Goal: Task Accomplishment & Management: Complete application form

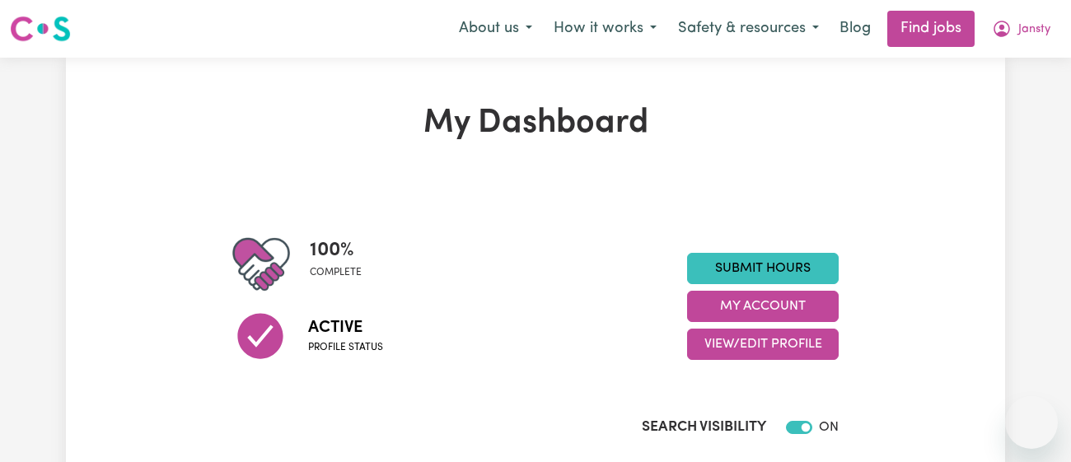
click at [785, 254] on link "Submit Hours" at bounding box center [763, 268] width 152 height 31
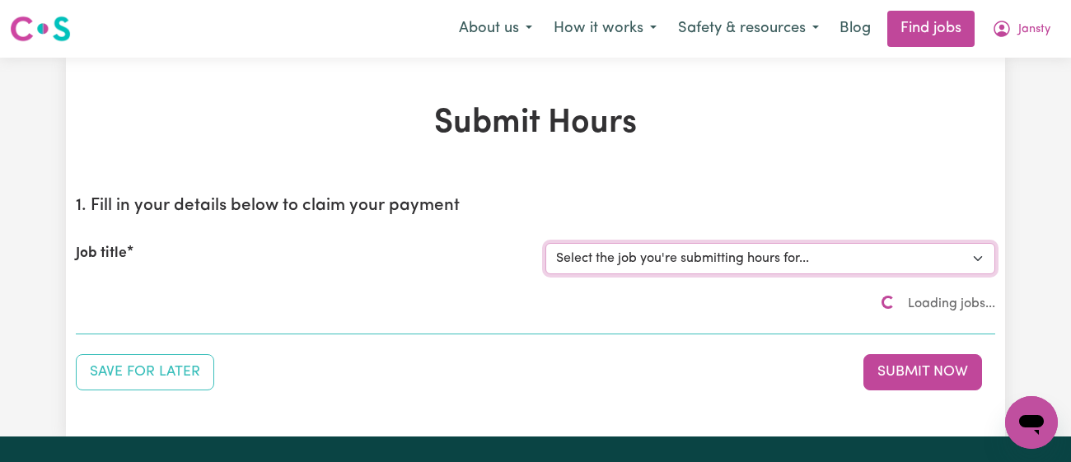
click at [771, 250] on select "Select the job you're submitting hours for..." at bounding box center [770, 258] width 450 height 31
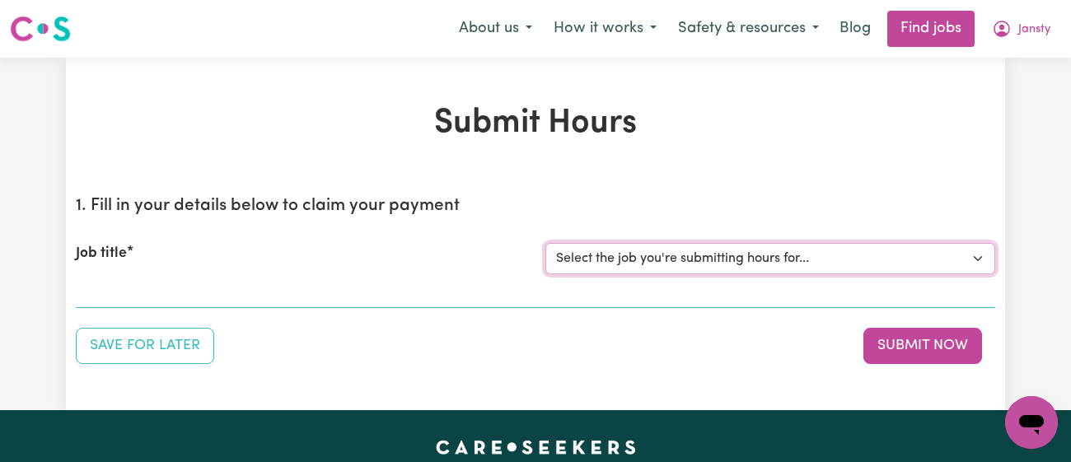
select select "11718"
click at [545, 243] on select "Select the job you're submitting hours for... [[PERSON_NAME]] [DEMOGRAPHIC_DATA…" at bounding box center [770, 258] width 450 height 31
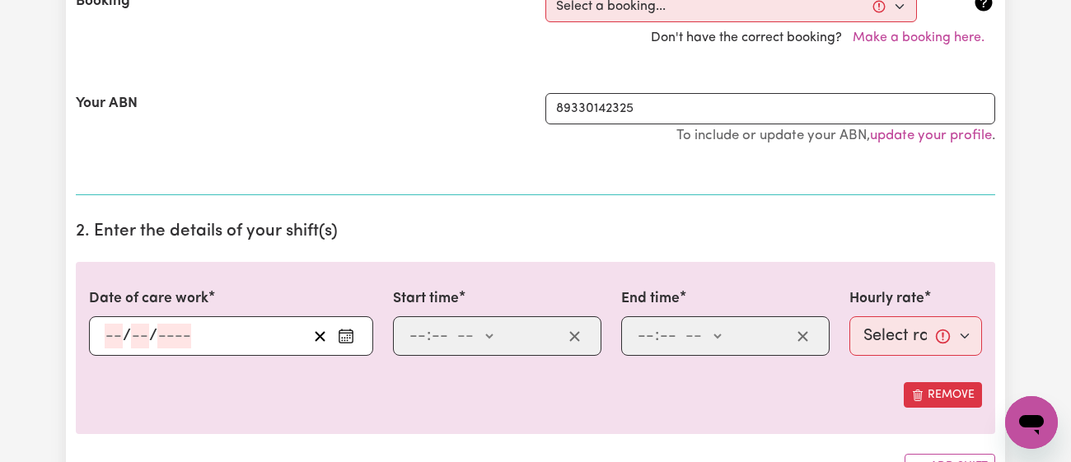
scroll to position [418, 0]
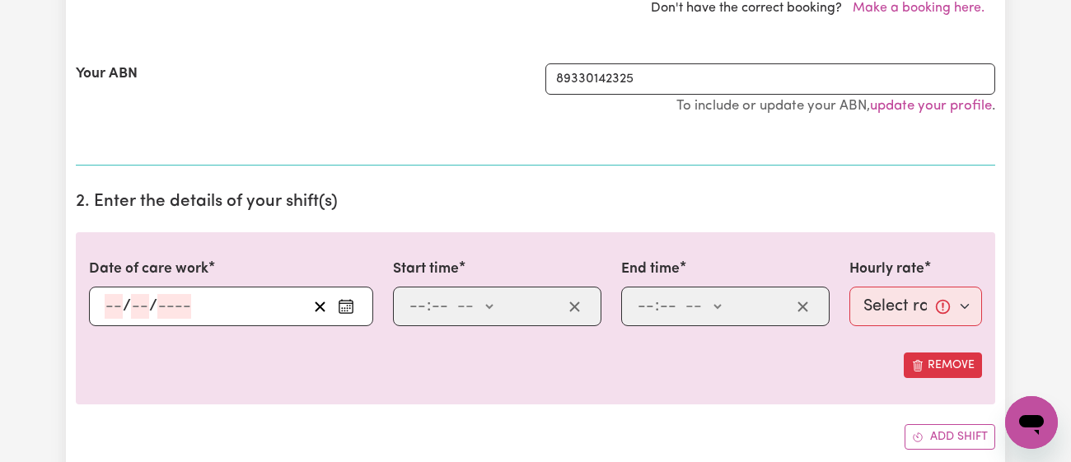
click at [357, 303] on button "Enter the date of care work" at bounding box center [346, 306] width 26 height 25
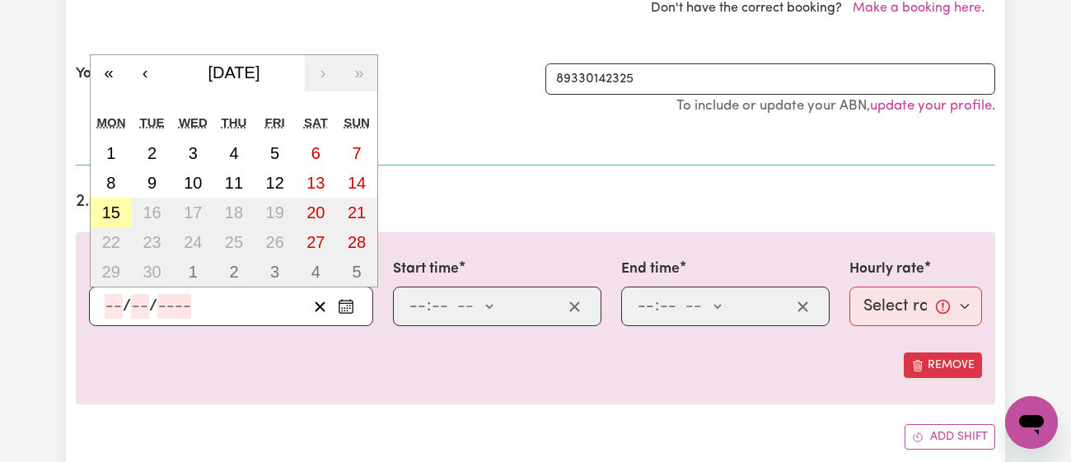
click at [116, 208] on abbr "15" at bounding box center [111, 213] width 18 height 18
type input "[DATE]"
type input "15"
type input "9"
type input "2025"
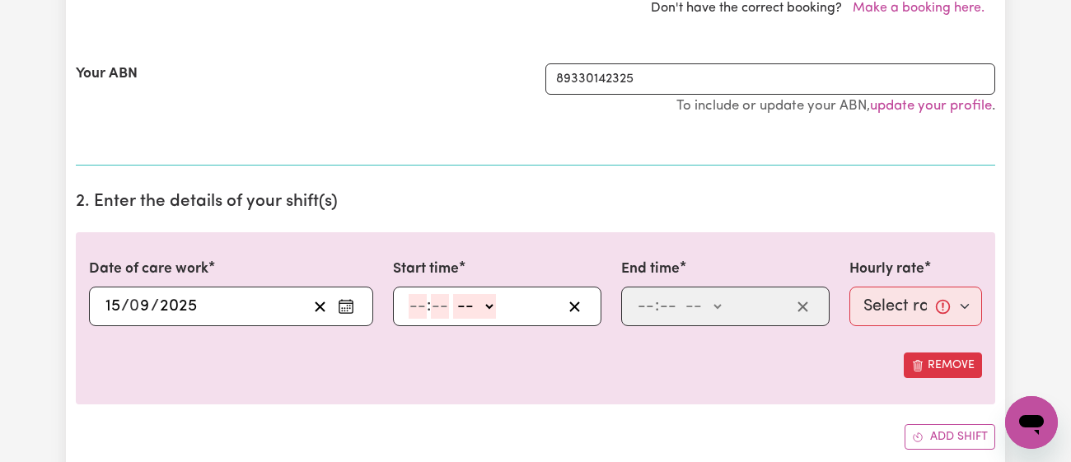
click at [419, 301] on input "number" at bounding box center [418, 306] width 18 height 25
type input "11"
type input "00"
click at [461, 304] on select "-- am pm" at bounding box center [473, 306] width 43 height 25
select select "am"
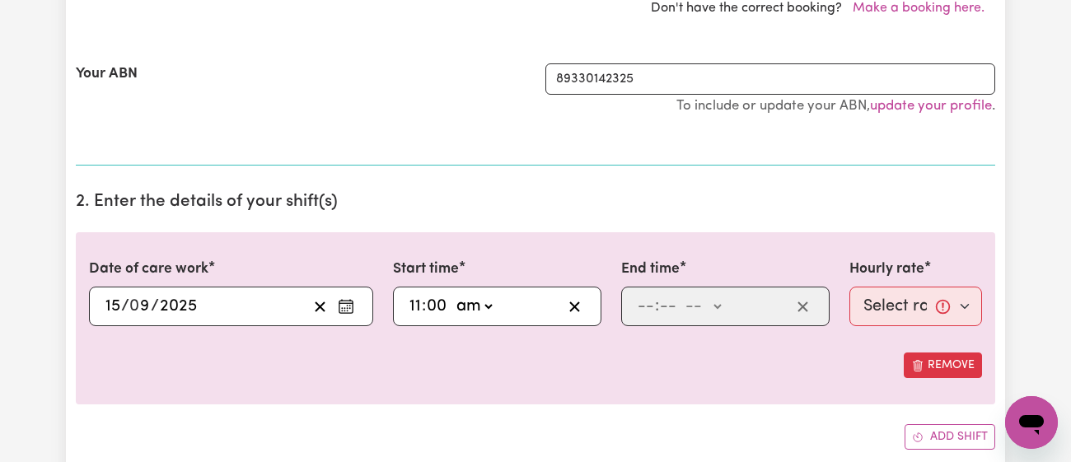
click at [452, 294] on select "-- am pm" at bounding box center [473, 306] width 43 height 25
type input "11:00"
type input "0"
click at [645, 312] on input "number" at bounding box center [646, 306] width 18 height 25
type input "12"
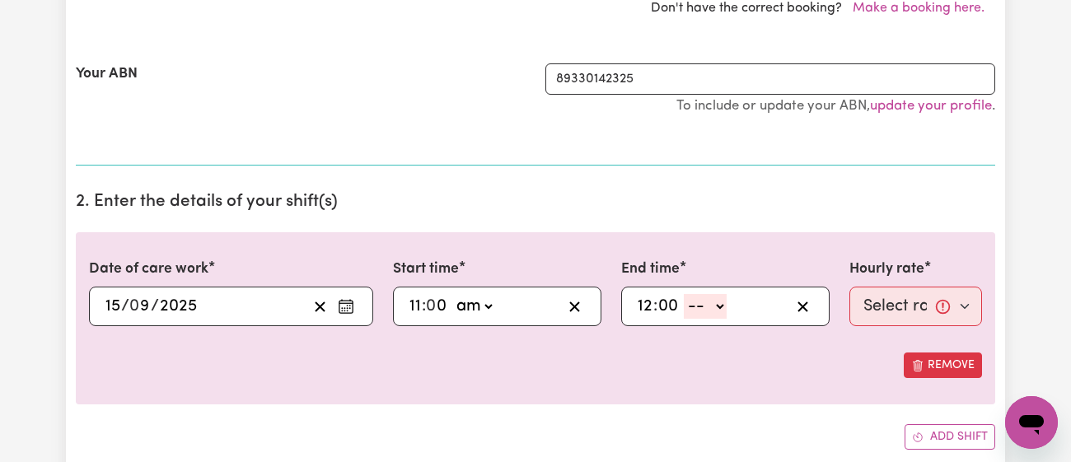
type input "00"
click at [714, 300] on select "-- am pm" at bounding box center [705, 306] width 43 height 25
select select "pm"
click at [684, 294] on select "-- am pm" at bounding box center [705, 306] width 43 height 25
type input "12:00"
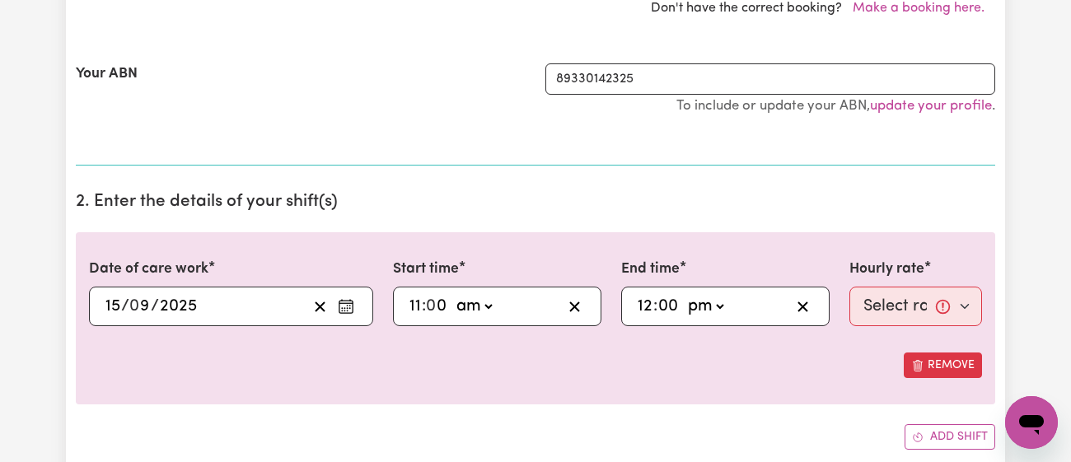
type input "0"
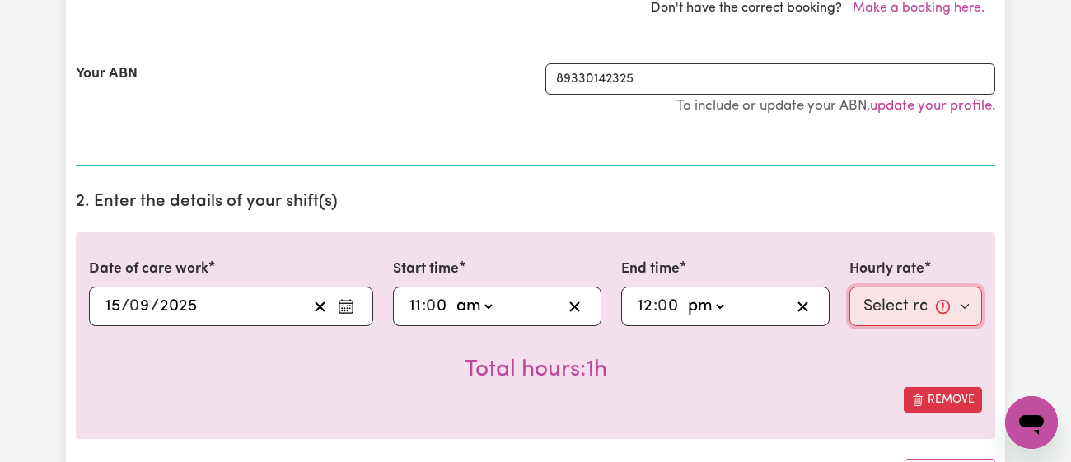
click at [896, 314] on select "Select rate... $43.00 (Weekday) $72.00 (Public Holiday)" at bounding box center [915, 307] width 133 height 40
select select "43-Weekday"
click at [849, 287] on select "Select rate... $43.00 (Weekday) $72.00 (Public Holiday)" at bounding box center [915, 307] width 133 height 40
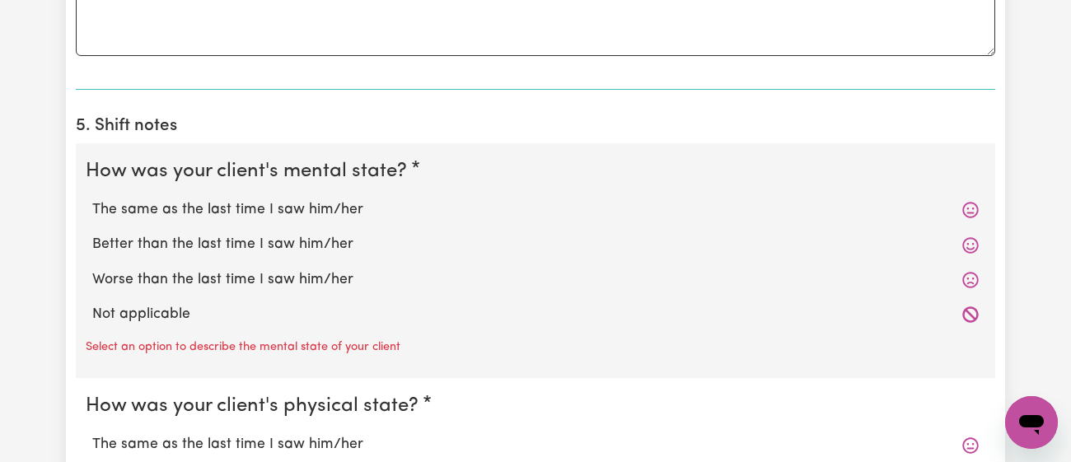
scroll to position [1233, 0]
click at [306, 207] on label "The same as the last time I saw him/her" at bounding box center [535, 210] width 887 height 21
click at [92, 200] on input "The same as the last time I saw him/her" at bounding box center [91, 199] width 1 height 1
radio input "true"
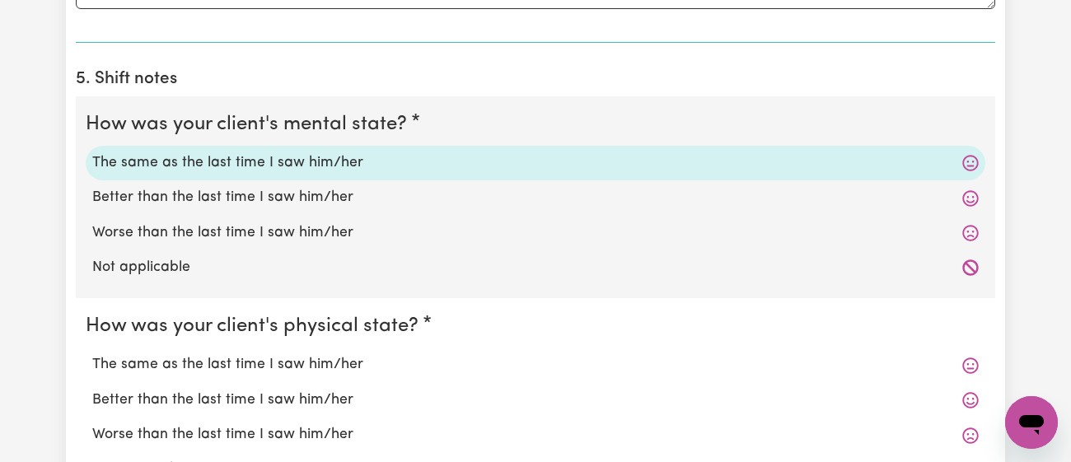
click at [306, 207] on label "Better than the last time I saw him/her" at bounding box center [535, 197] width 887 height 21
click at [92, 187] on input "Better than the last time I saw him/her" at bounding box center [91, 186] width 1 height 1
radio input "true"
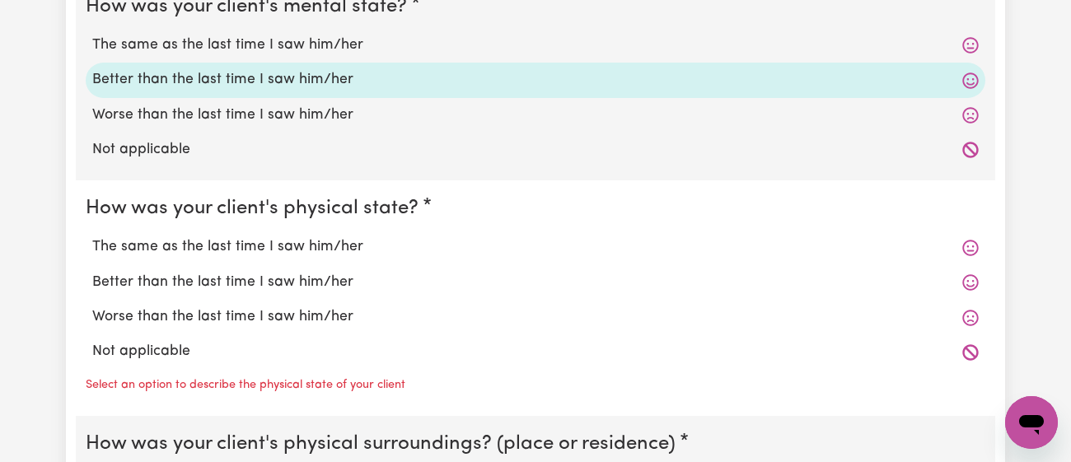
scroll to position [1411, 0]
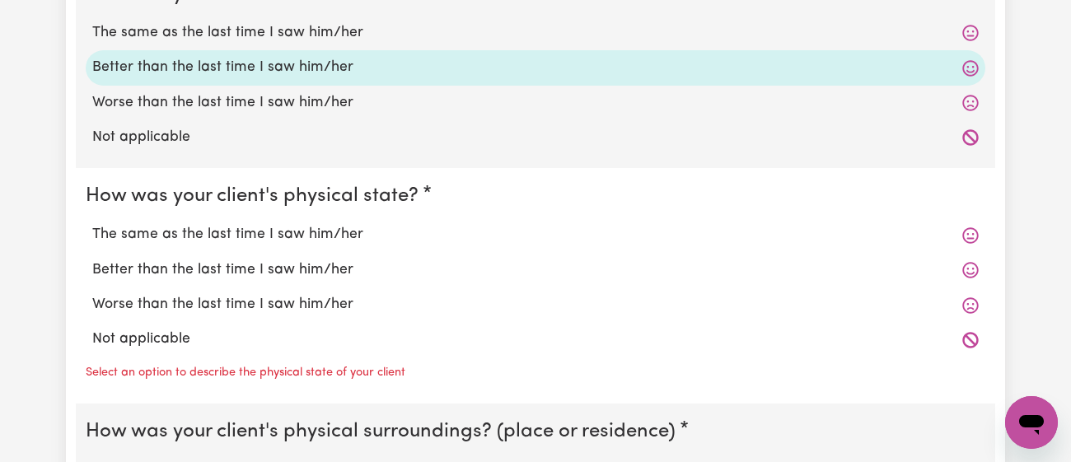
click at [292, 278] on label "Better than the last time I saw him/her" at bounding box center [535, 270] width 887 height 21
click at [92, 260] on input "Better than the last time I saw him/her" at bounding box center [91, 259] width 1 height 1
radio input "true"
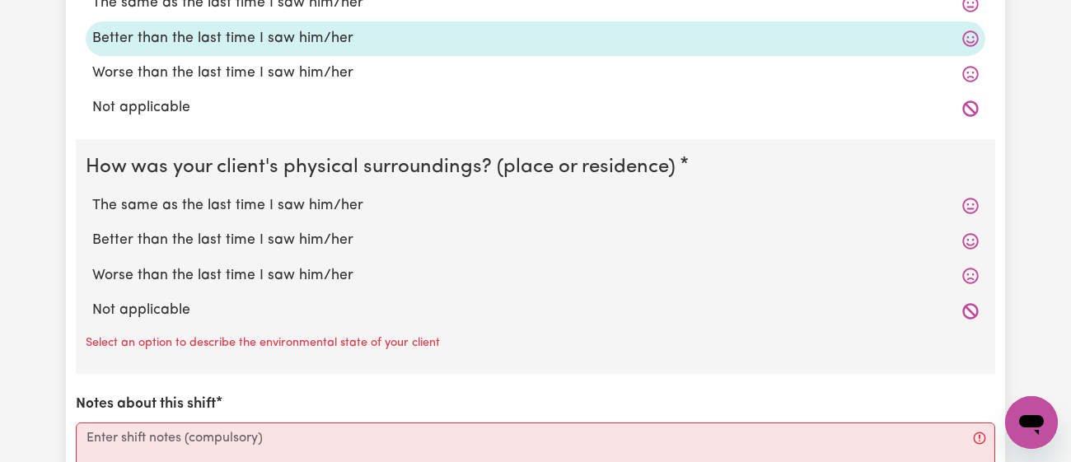
click at [325, 198] on label "The same as the last time I saw him/her" at bounding box center [535, 205] width 887 height 21
click at [92, 195] on input "The same as the last time I saw him/her" at bounding box center [91, 194] width 1 height 1
radio input "true"
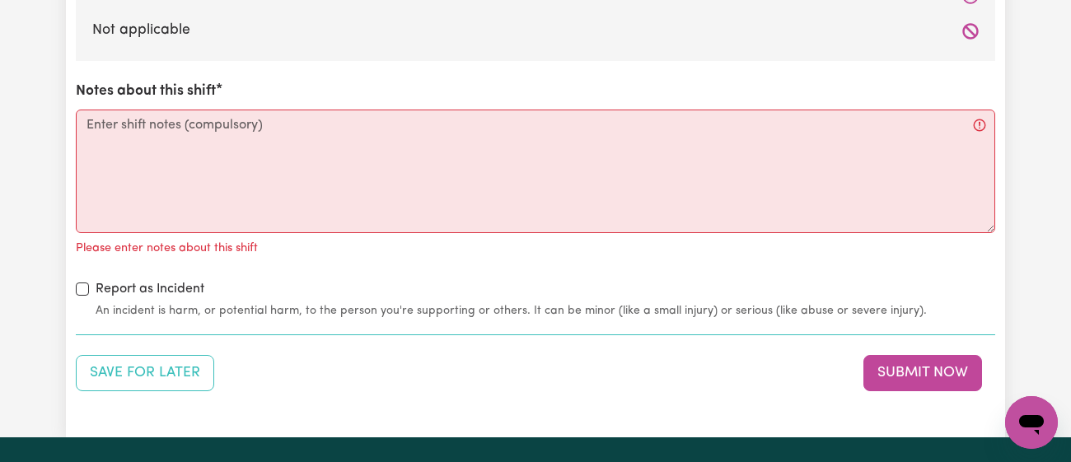
scroll to position [1924, 0]
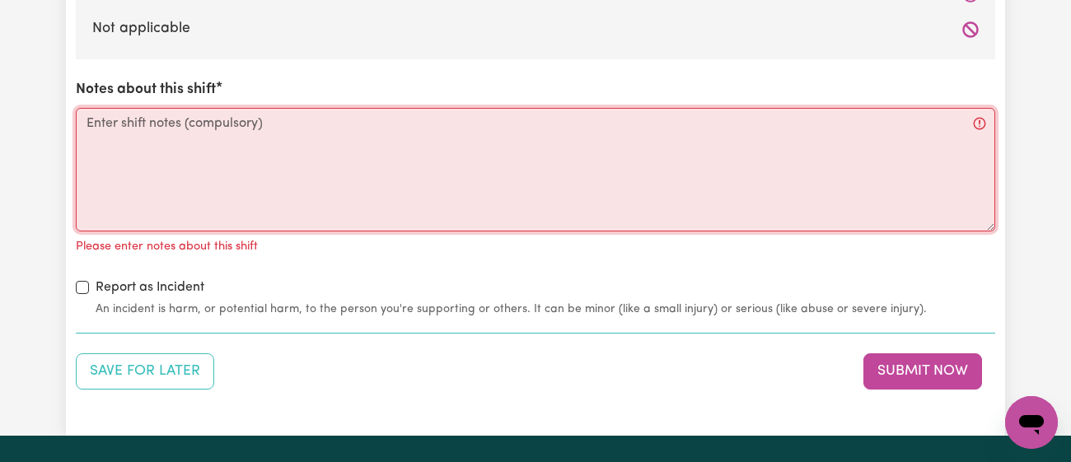
click at [325, 198] on textarea "Notes about this shift" at bounding box center [536, 170] width 920 height 124
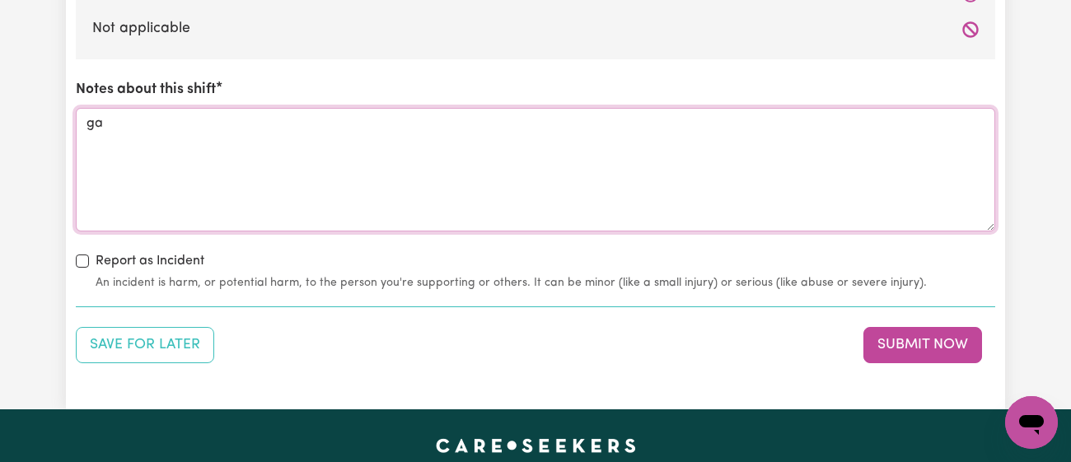
type textarea "g"
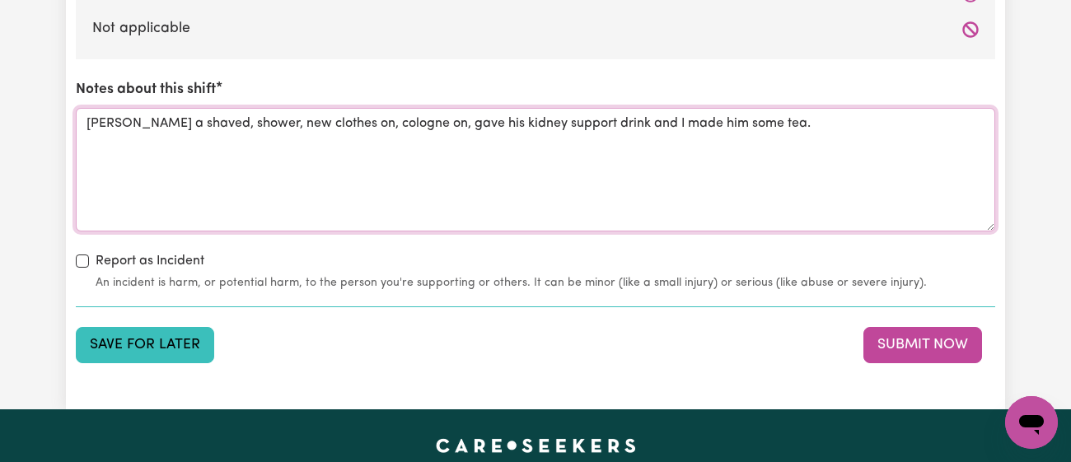
type textarea "[PERSON_NAME] a shaved, shower, new clothes on, cologne on, gave his kidney sup…"
click at [191, 360] on button "Save for Later" at bounding box center [145, 345] width 138 height 36
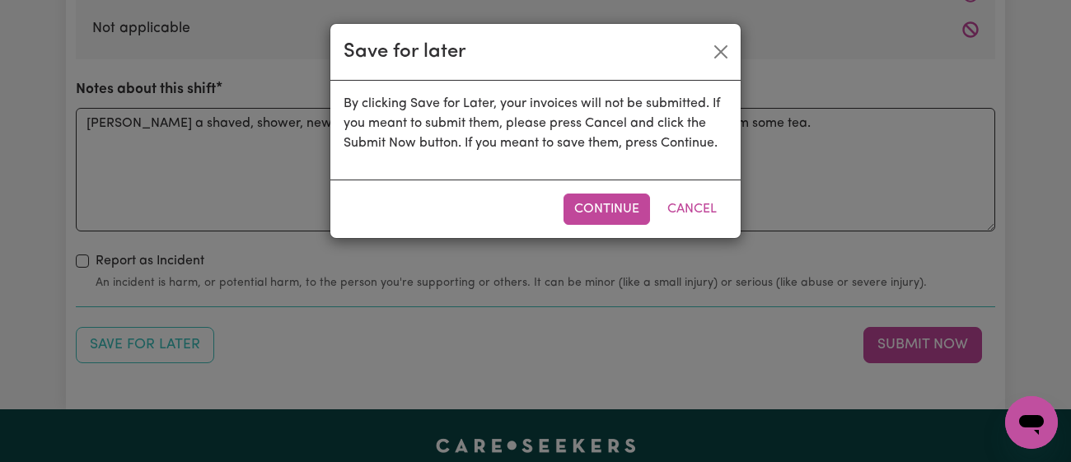
click at [631, 224] on div "Continue Cancel" at bounding box center [535, 209] width 410 height 58
click at [630, 222] on button "Continue" at bounding box center [607, 209] width 87 height 31
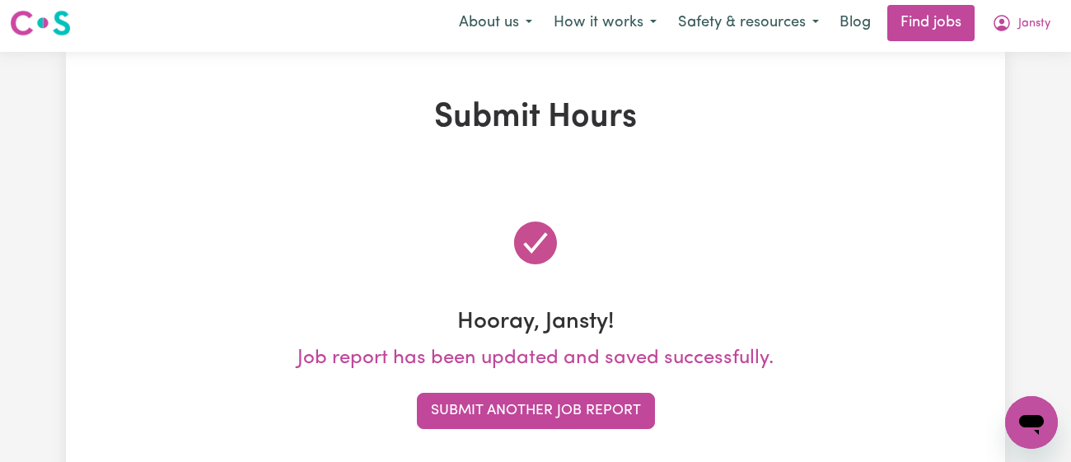
scroll to position [0, 0]
